Goal: Information Seeking & Learning: Find specific page/section

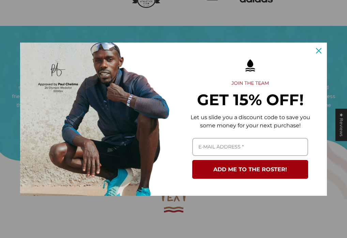
scroll to position [313, 0]
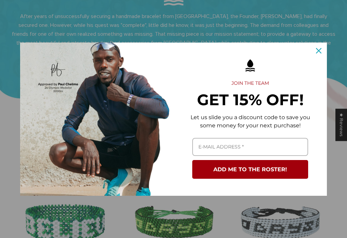
click at [320, 51] on icon "close icon" at bounding box center [318, 50] width 5 height 5
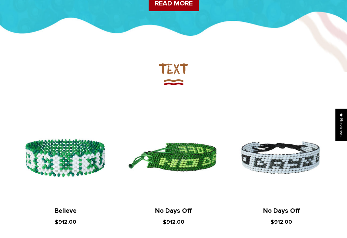
scroll to position [390, 0]
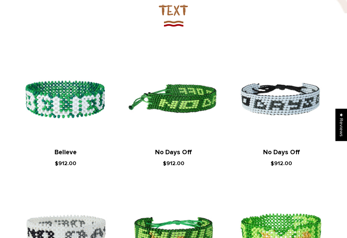
scroll to position [301, 0]
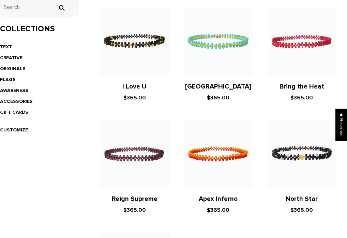
scroll to position [45, 0]
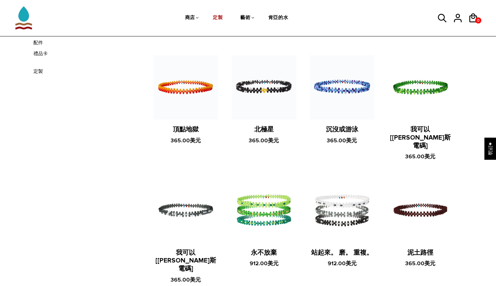
scroll to position [120, 0]
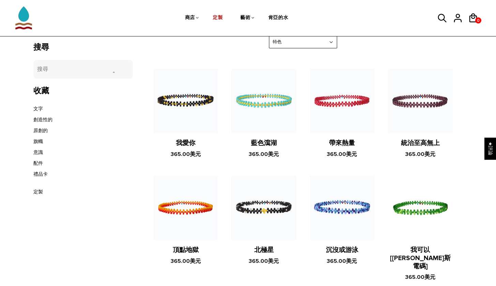
click at [347, 16] on icon at bounding box center [442, 18] width 10 height 16
click at [347, 17] on icon at bounding box center [442, 18] width 10 height 16
click at [347, 16] on icon at bounding box center [442, 18] width 10 height 16
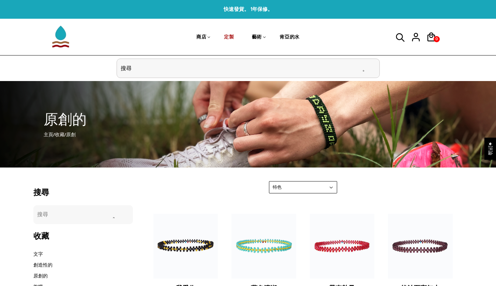
click at [198, 62] on input "標題搜尋" at bounding box center [248, 68] width 263 height 19
type input "c"
type input "哈利路亞"
click at [347, 68] on input "" at bounding box center [365, 69] width 14 height 26
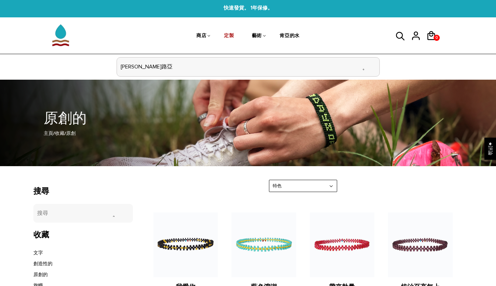
scroll to position [56, 0]
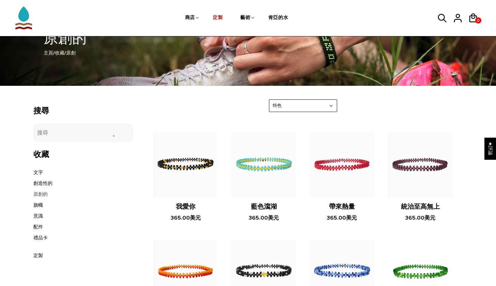
click at [43, 194] on link "原創的" at bounding box center [40, 195] width 14 height 6
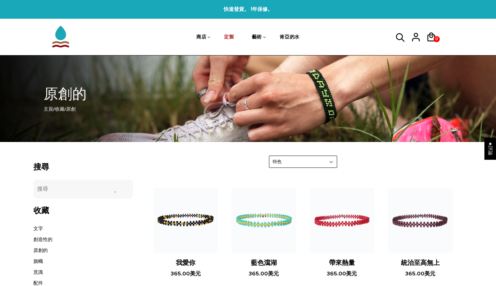
scroll to position [138, 0]
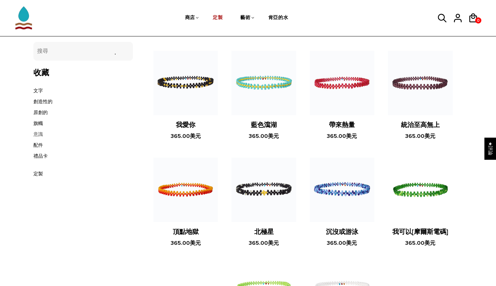
click at [40, 133] on link "意識" at bounding box center [38, 135] width 10 height 6
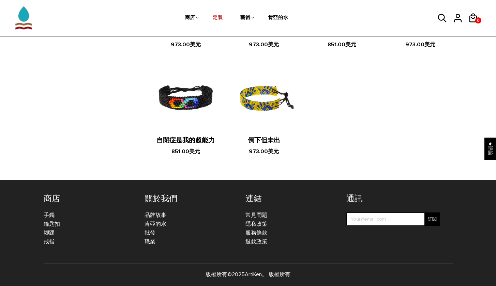
scroll to position [107, 0]
